Goal: Task Accomplishment & Management: Use online tool/utility

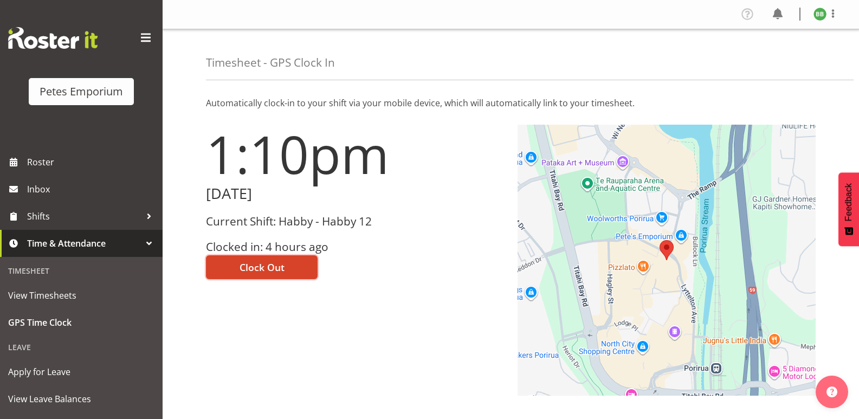
click at [263, 267] on span "Clock Out" at bounding box center [262, 267] width 45 height 14
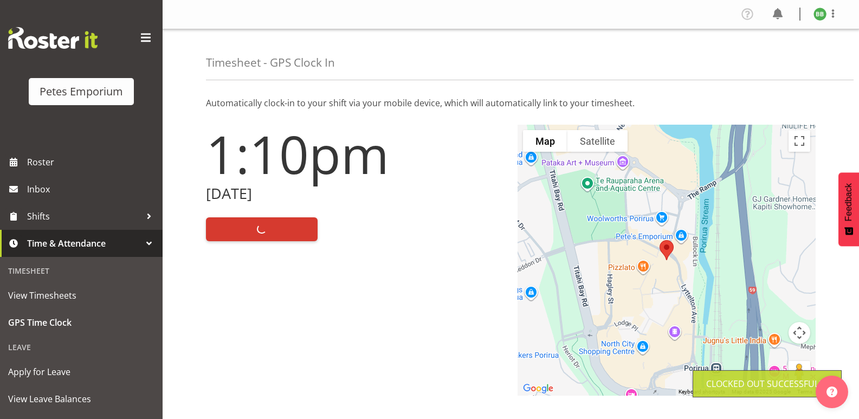
click at [823, 16] on img at bounding box center [820, 14] width 13 height 13
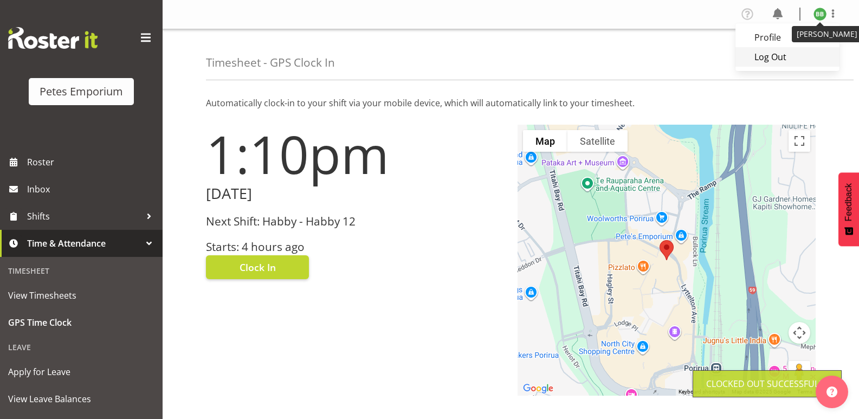
click at [789, 60] on link "Log Out" at bounding box center [788, 57] width 104 height 20
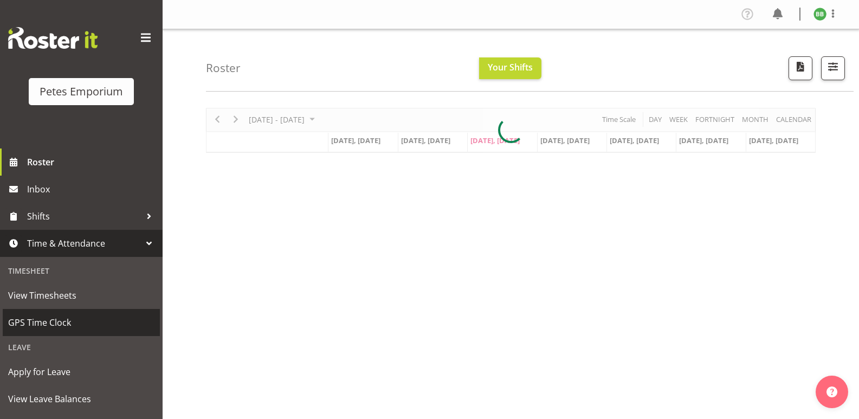
click at [25, 325] on span "GPS Time Clock" at bounding box center [81, 322] width 146 height 16
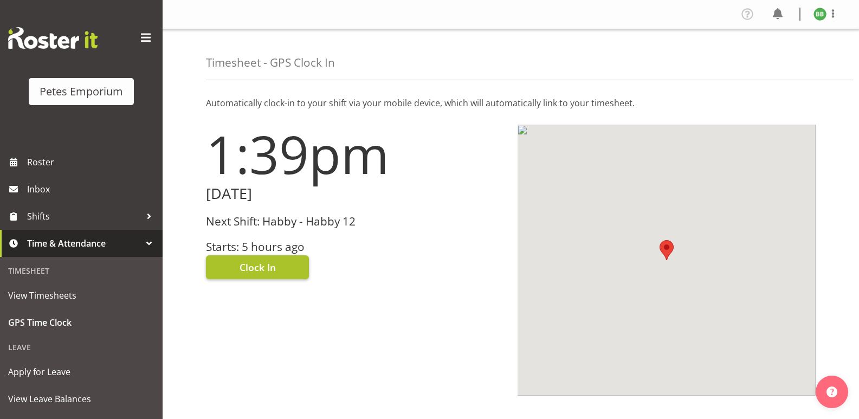
click at [238, 261] on button "Clock In" at bounding box center [257, 267] width 103 height 24
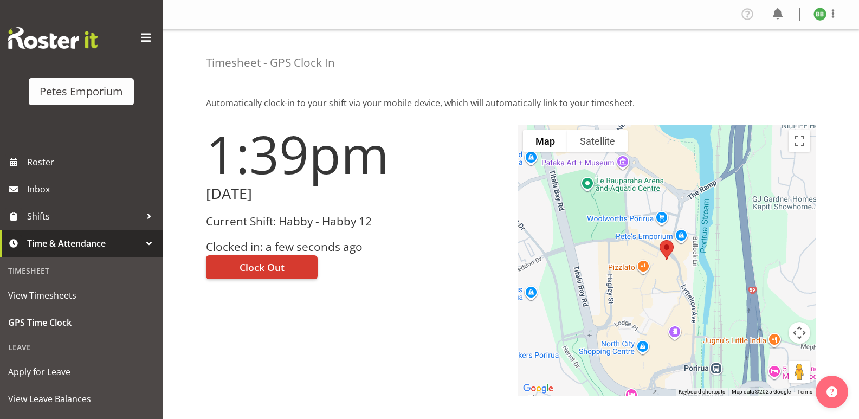
click at [815, 17] on img at bounding box center [820, 14] width 13 height 13
click at [779, 58] on link "Log Out" at bounding box center [788, 57] width 104 height 20
